Goal: Information Seeking & Learning: Compare options

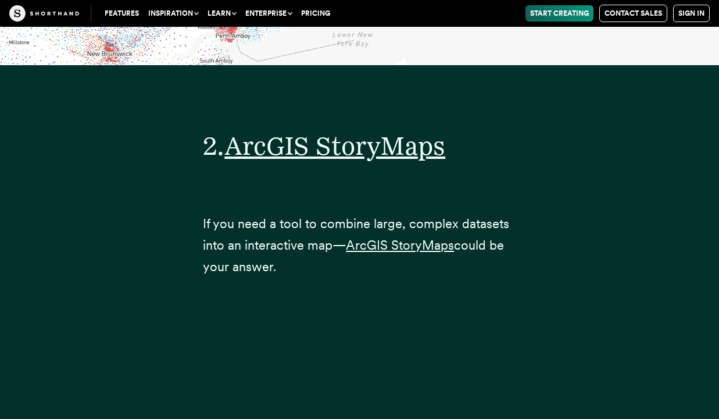
scroll to position [6586, 0]
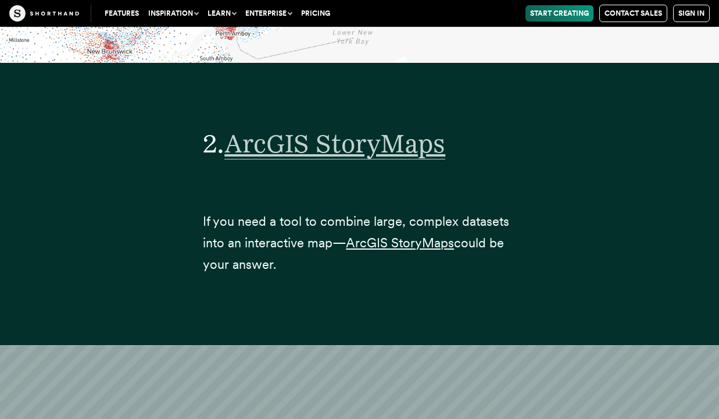
click at [296, 128] on span "ArcGIS StoryMaps" at bounding box center [335, 143] width 221 height 31
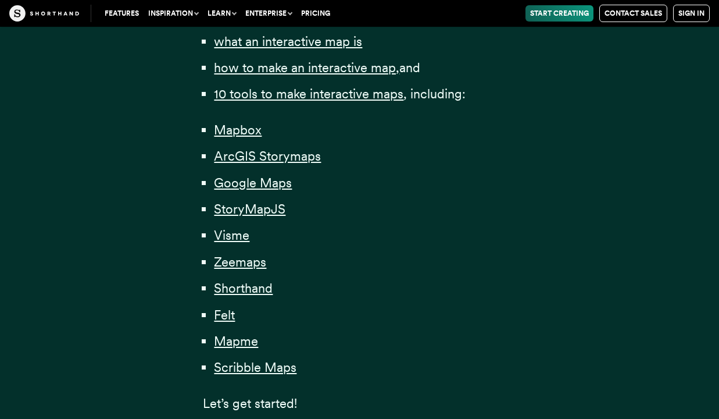
scroll to position [833, 0]
click at [233, 126] on span "Mapbox" at bounding box center [238, 130] width 48 height 16
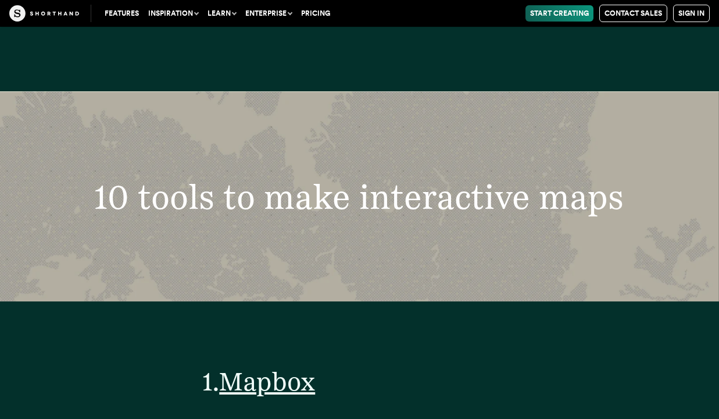
scroll to position [4235, 0]
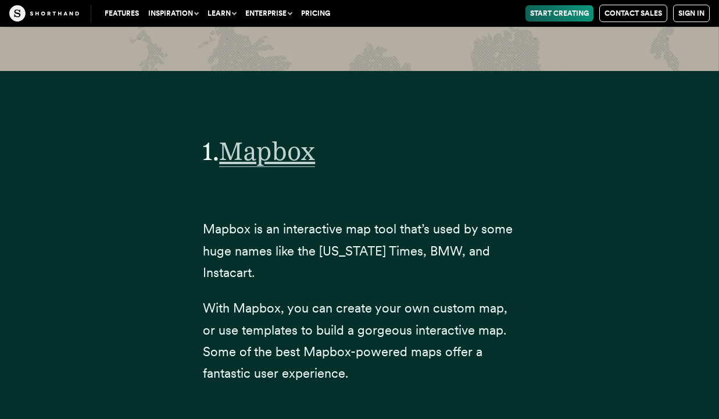
click at [250, 136] on span "Mapbox" at bounding box center [267, 151] width 96 height 31
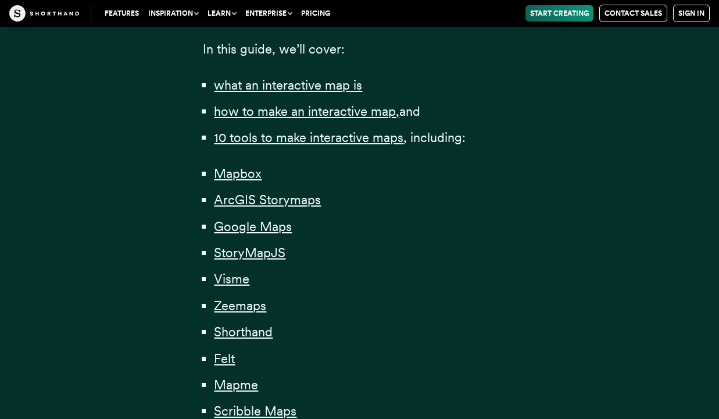
scroll to position [785, 0]
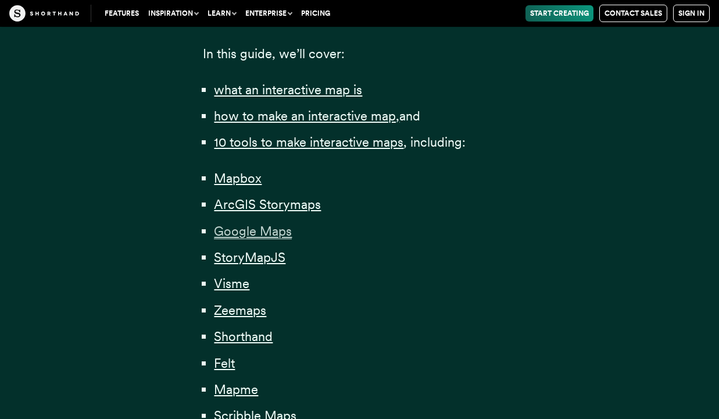
click at [238, 225] on span "Google Maps" at bounding box center [253, 231] width 78 height 16
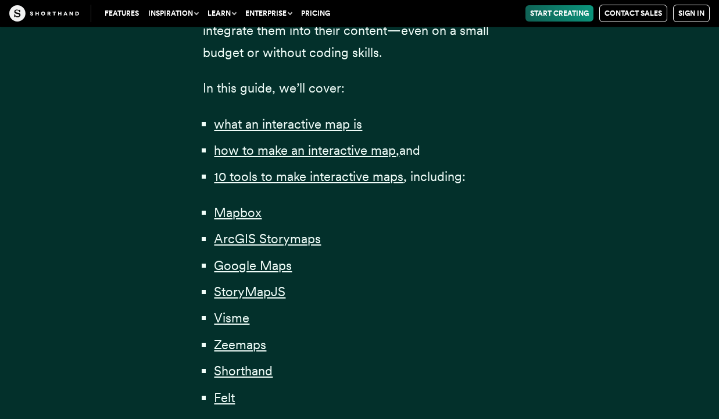
scroll to position [751, 0]
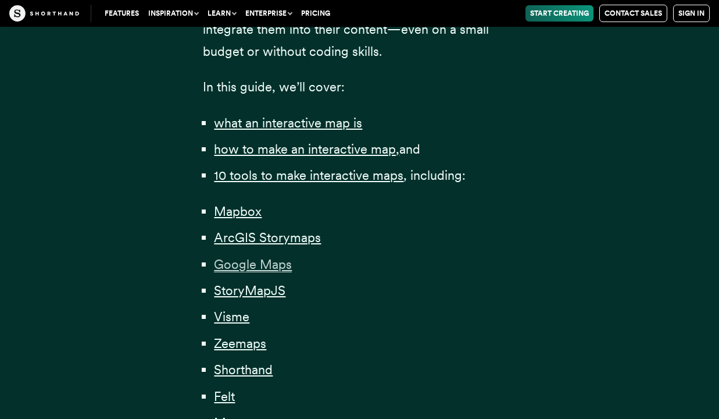
click at [229, 259] on span "Google Maps" at bounding box center [253, 264] width 78 height 16
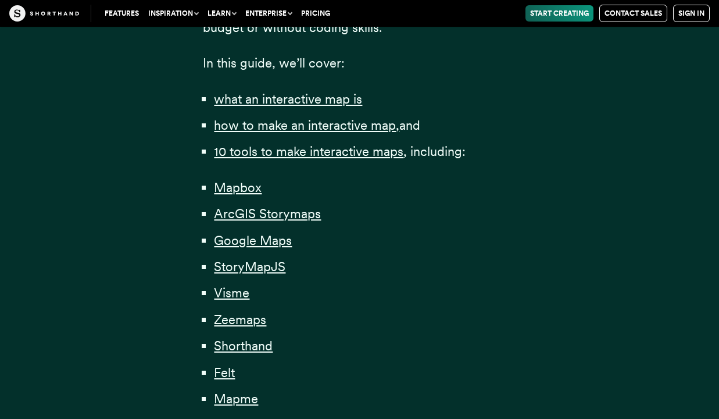
scroll to position [778, 0]
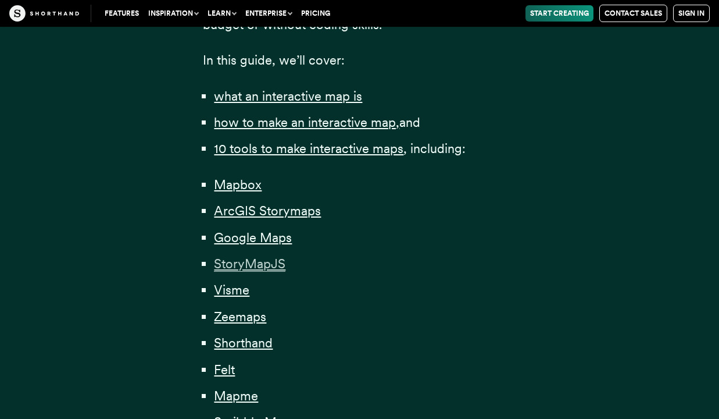
click at [230, 258] on span "StoryMapJS" at bounding box center [250, 264] width 72 height 16
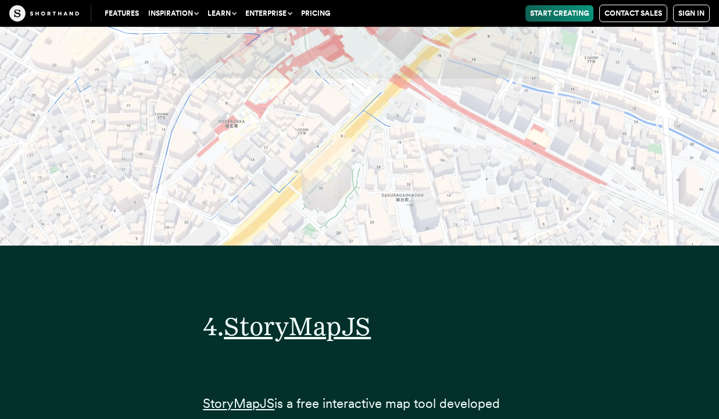
scroll to position [11656, 0]
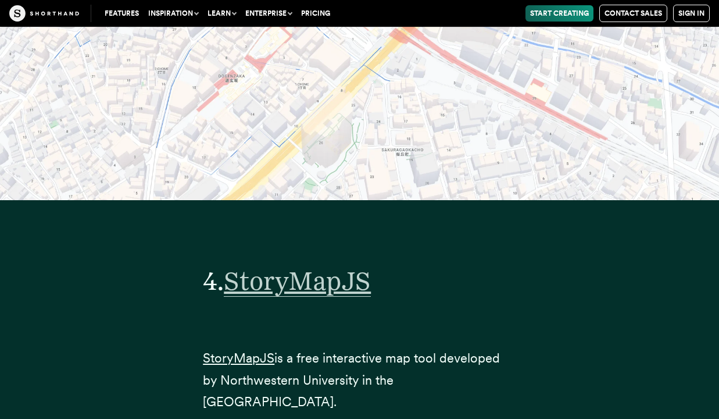
click at [273, 265] on span "StoryMapJS" at bounding box center [297, 280] width 147 height 31
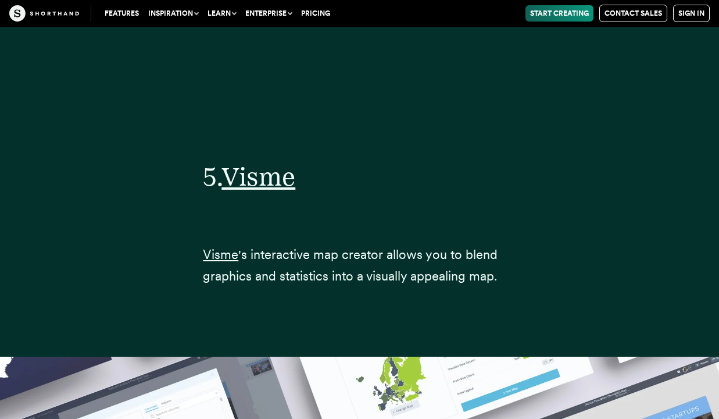
scroll to position [14371, 0]
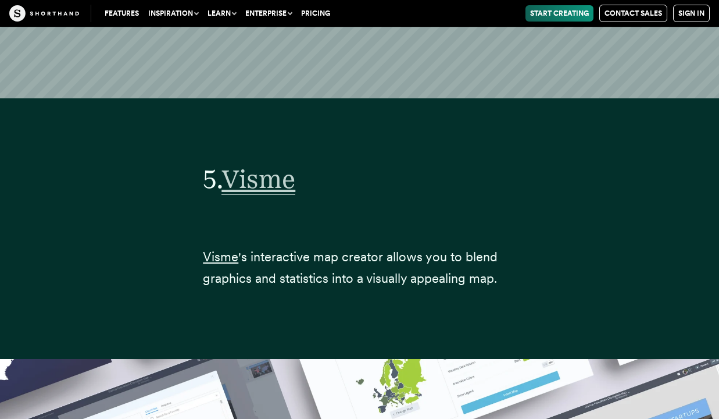
click at [242, 163] on span "Visme" at bounding box center [259, 178] width 74 height 31
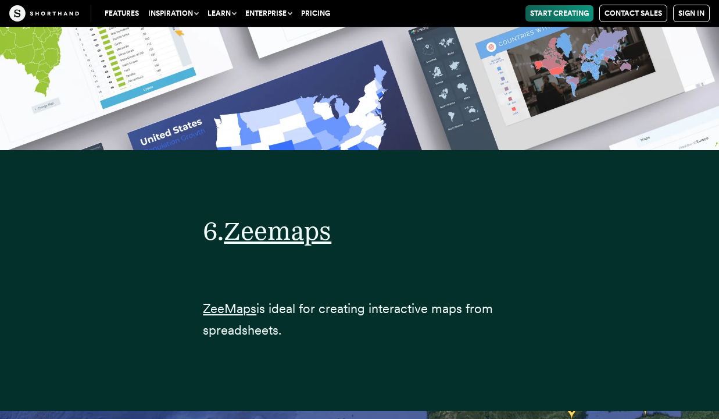
scroll to position [16548, 0]
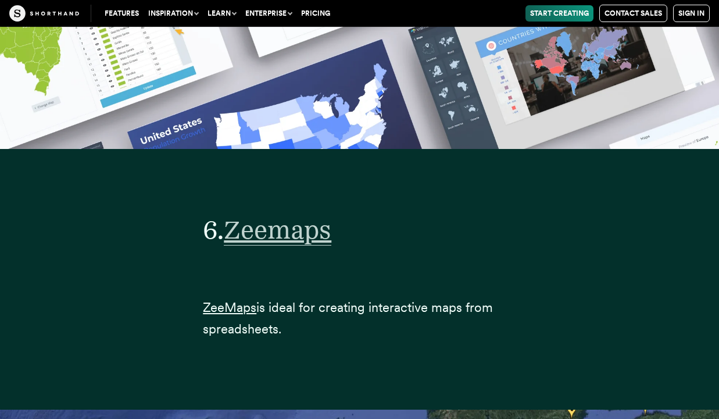
click at [247, 214] on span "Zeemaps" at bounding box center [278, 229] width 108 height 31
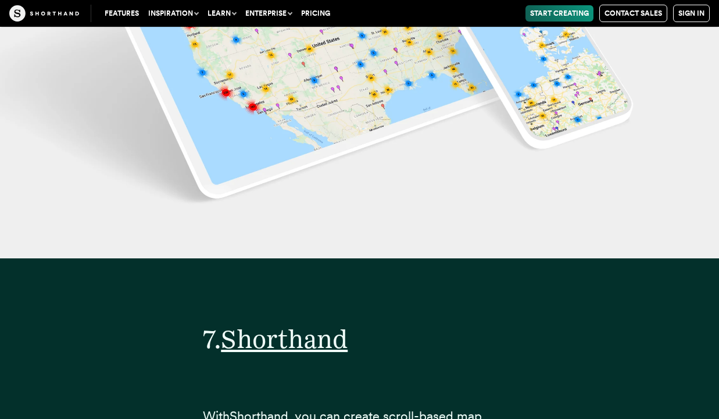
scroll to position [18644, 0]
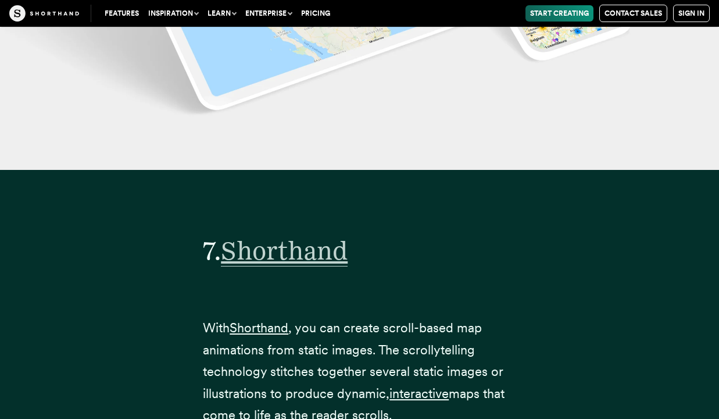
click at [259, 235] on span "Shorthand" at bounding box center [284, 250] width 127 height 31
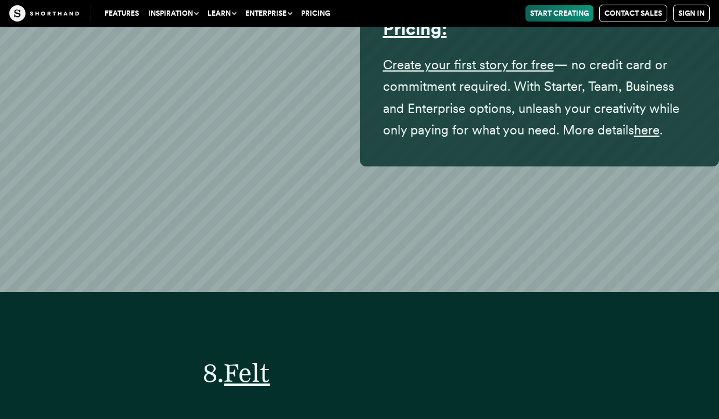
scroll to position [20358, 0]
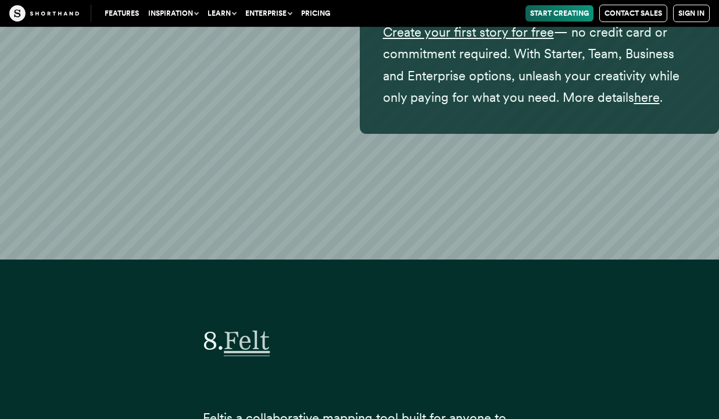
click at [239, 325] on span "Felt" at bounding box center [247, 340] width 46 height 31
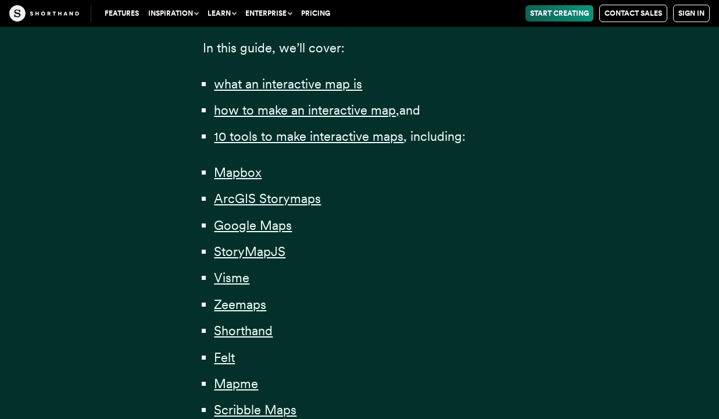
scroll to position [799, 0]
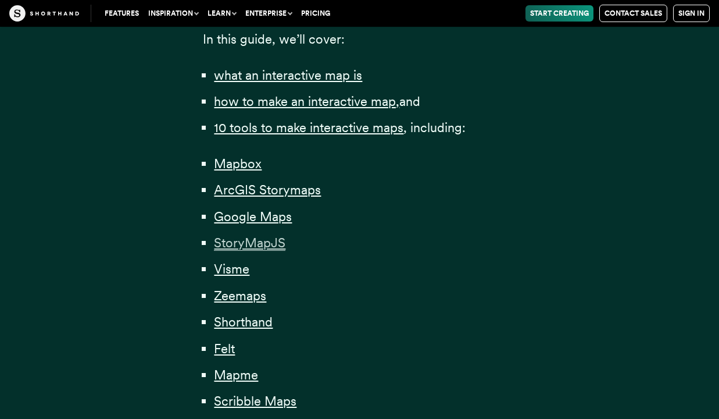
click at [245, 240] on span "StoryMapJS" at bounding box center [250, 243] width 72 height 16
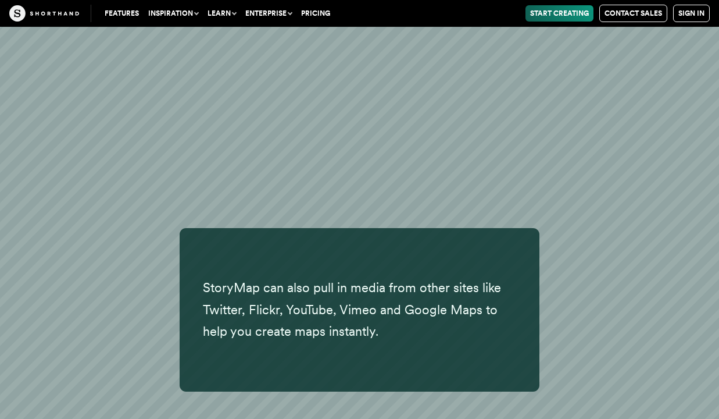
scroll to position [13336, 0]
